Goal: Entertainment & Leisure: Consume media (video, audio)

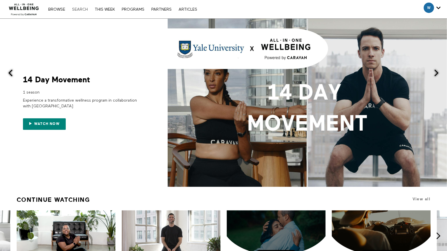
click at [84, 10] on link "Search" at bounding box center [80, 9] width 22 height 4
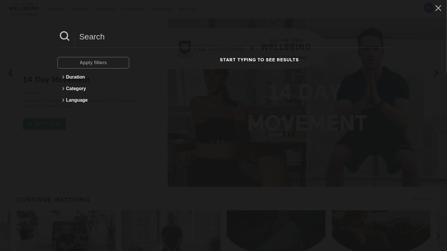
click at [129, 38] on input at bounding box center [232, 37] width 315 height 16
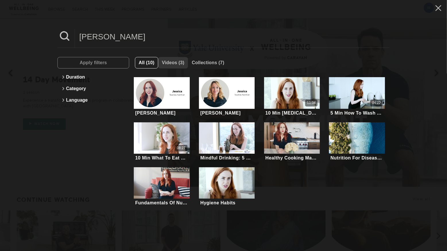
type input "[PERSON_NAME]"
click at [175, 63] on span "Videos (3)" at bounding box center [173, 62] width 22 height 5
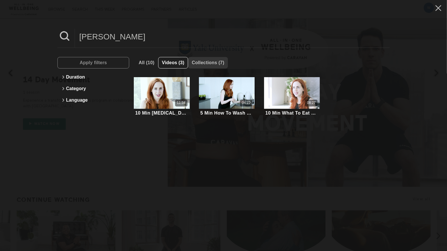
click at [207, 57] on button "Collections (7)" at bounding box center [208, 62] width 40 height 11
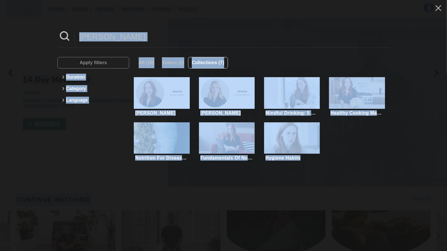
click at [128, 38] on input "[PERSON_NAME]" at bounding box center [232, 37] width 315 height 16
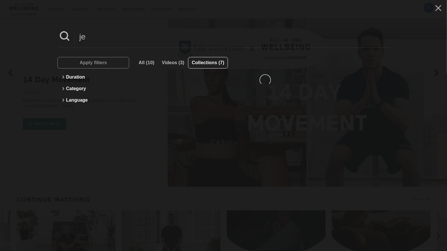
type input "j"
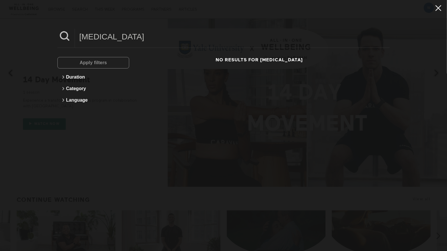
type input "[MEDICAL_DATA]"
click at [436, 6] on icon at bounding box center [438, 8] width 11 height 10
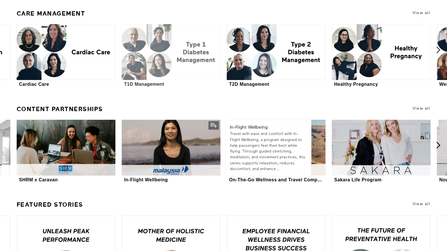
scroll to position [1700, 0]
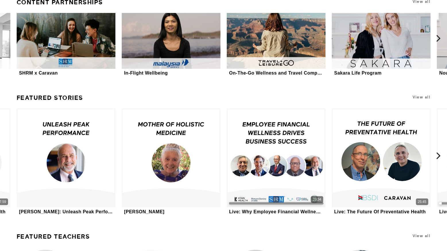
click at [53, 96] on link "Featured Stories" at bounding box center [50, 98] width 67 height 12
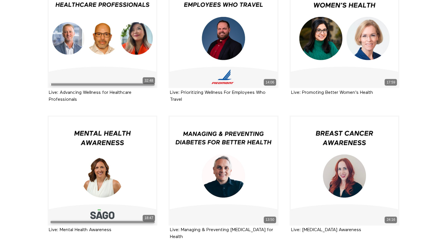
scroll to position [590, 0]
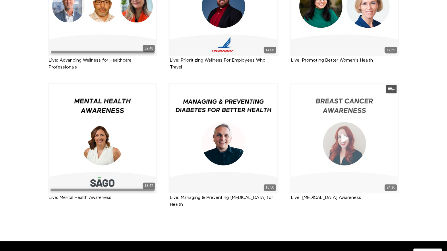
click at [366, 132] on div "24:16" at bounding box center [345, 138] width 110 height 110
